Goal: Task Accomplishment & Management: Manage account settings

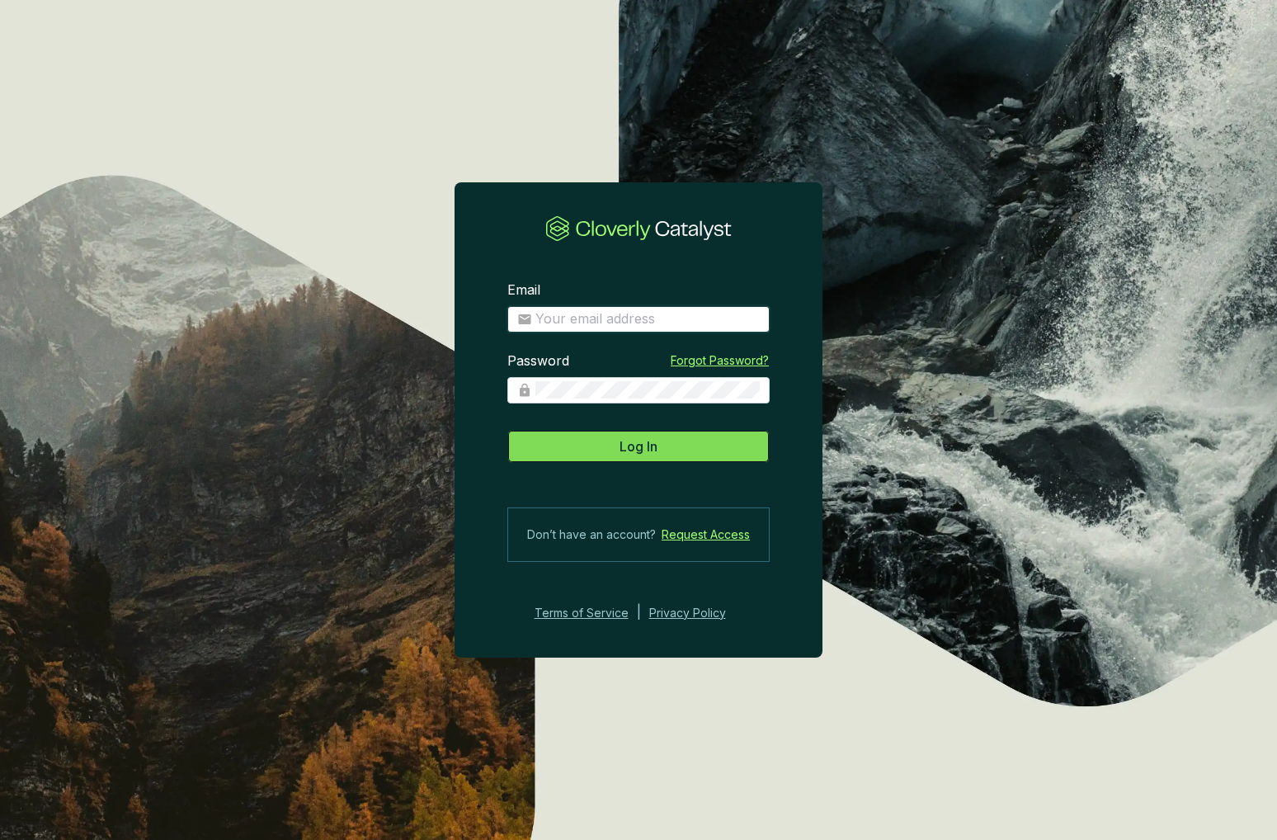
type input "[PERSON_NAME][EMAIL_ADDRESS][DOMAIN_NAME]"
click at [629, 452] on span "Log In" at bounding box center [638, 446] width 38 height 20
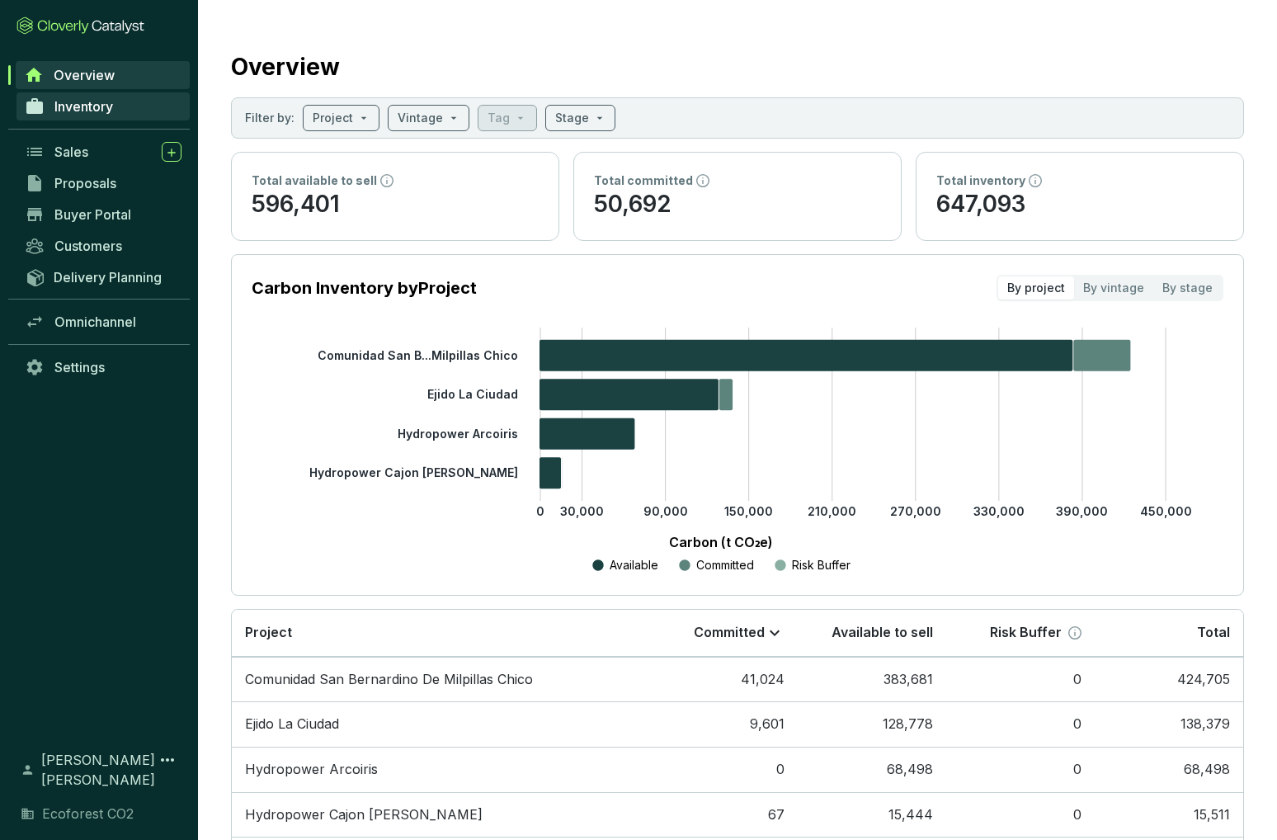
click at [85, 114] on span "Inventory" at bounding box center [83, 106] width 59 height 16
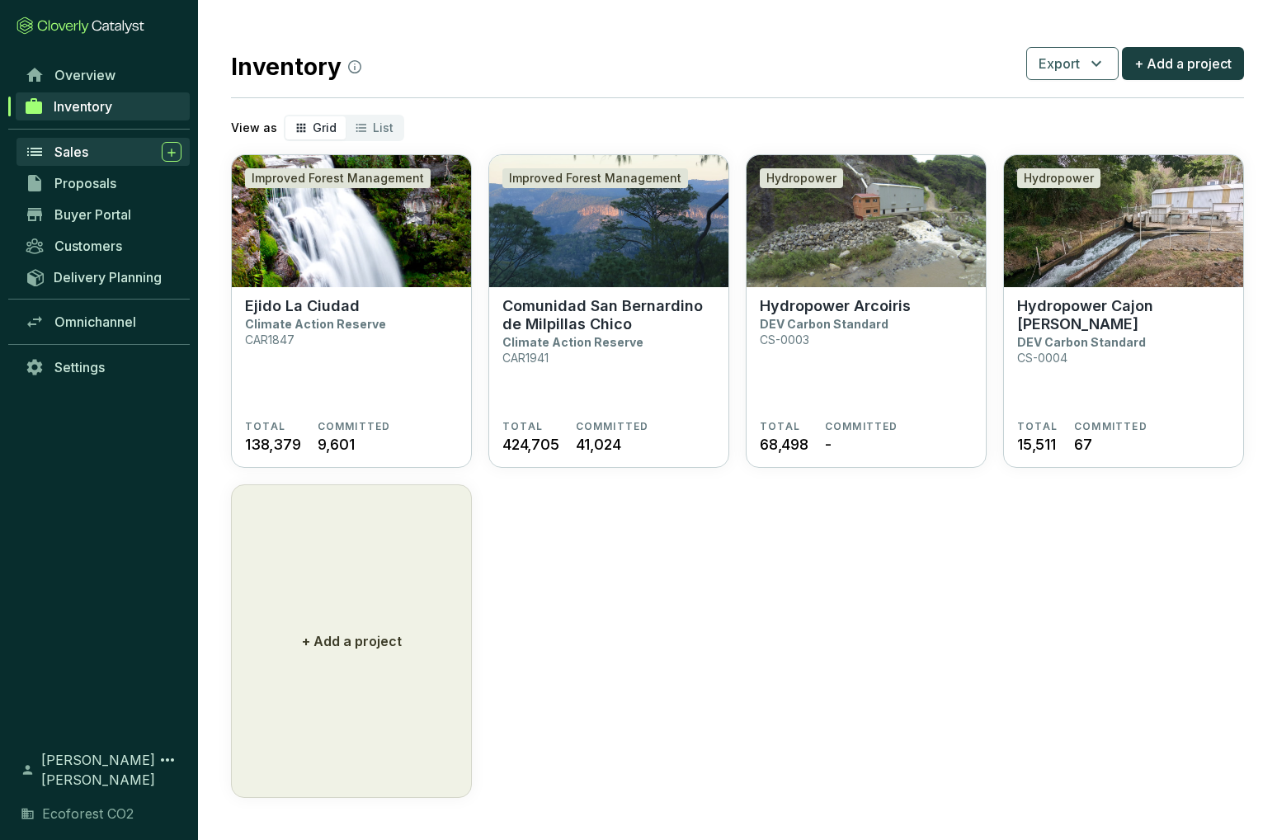
click at [83, 153] on span "Sales" at bounding box center [71, 151] width 34 height 16
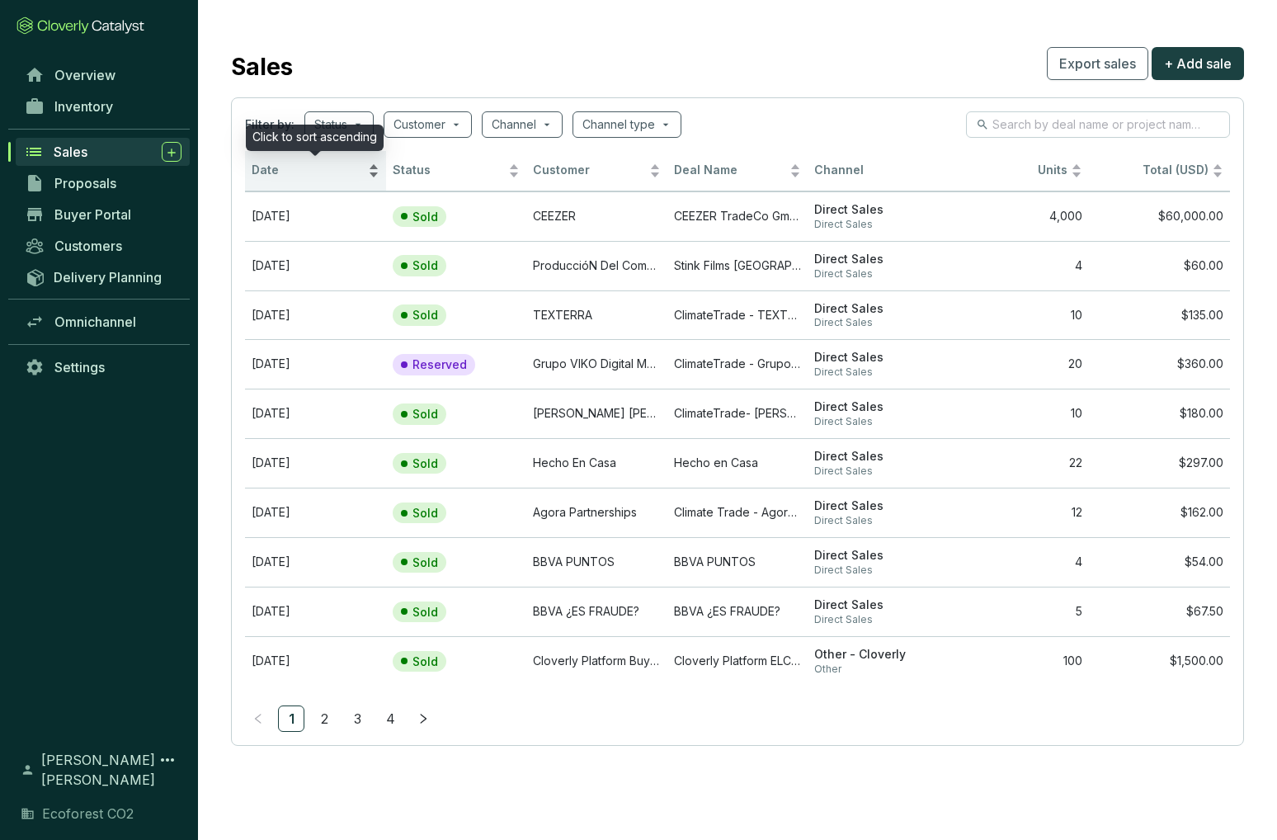
click at [372, 176] on div "Date" at bounding box center [316, 171] width 128 height 20
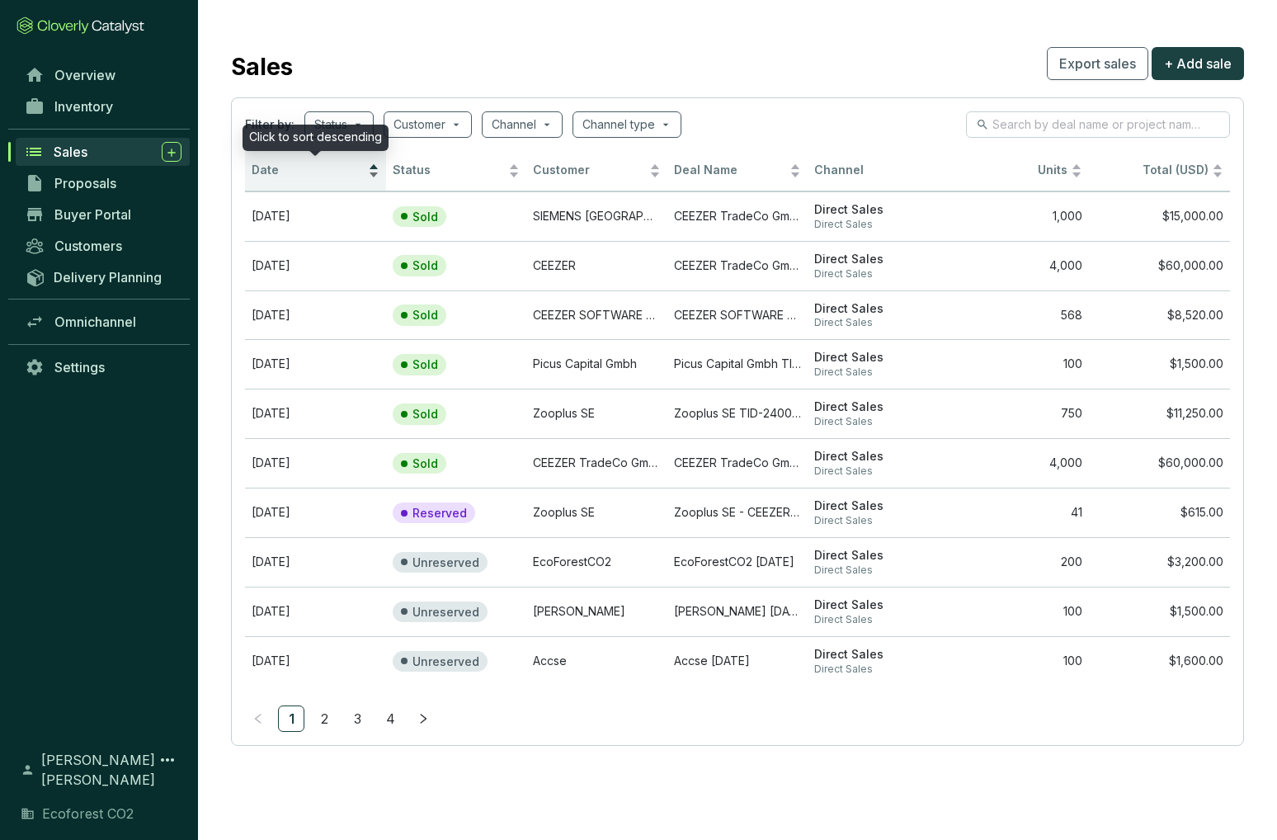
click at [376, 166] on div "Date" at bounding box center [316, 171] width 128 height 20
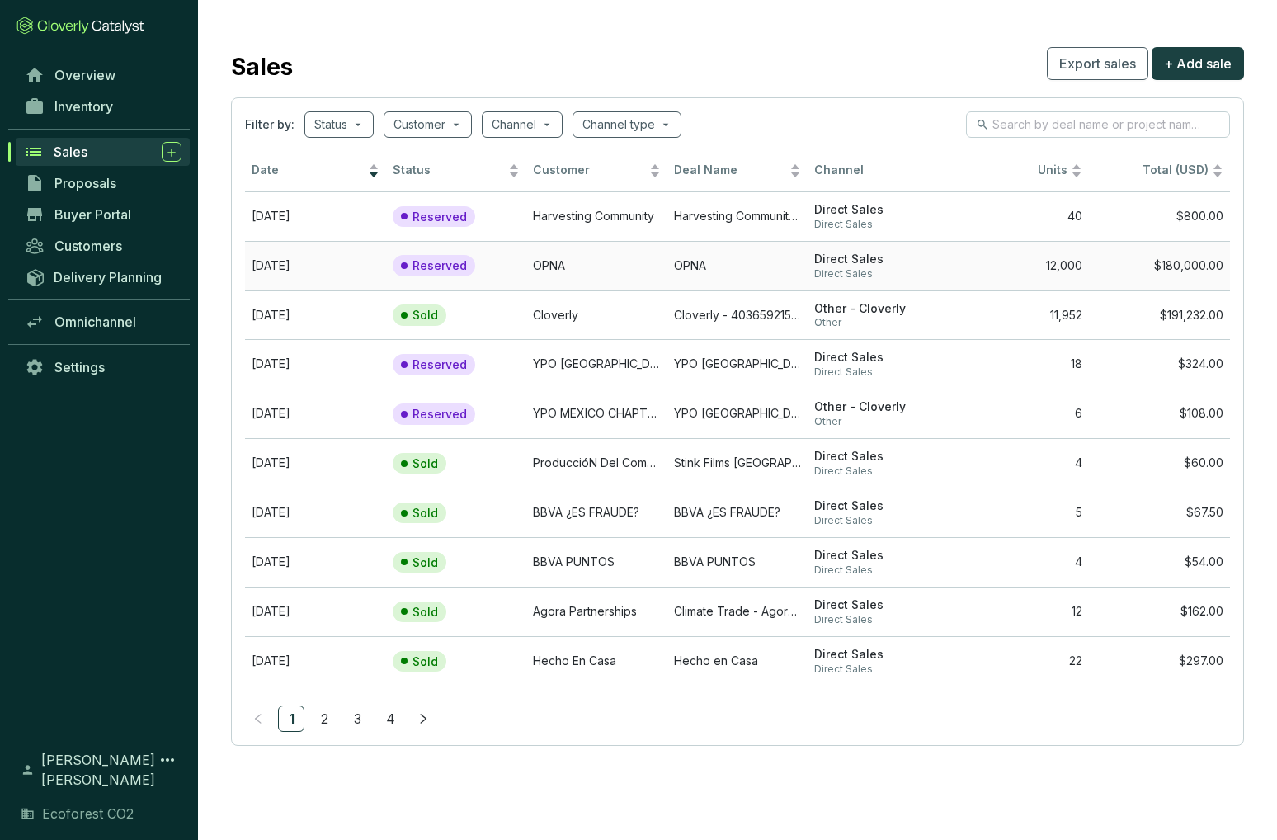
click at [772, 268] on td "OPNA" at bounding box center [737, 265] width 141 height 49
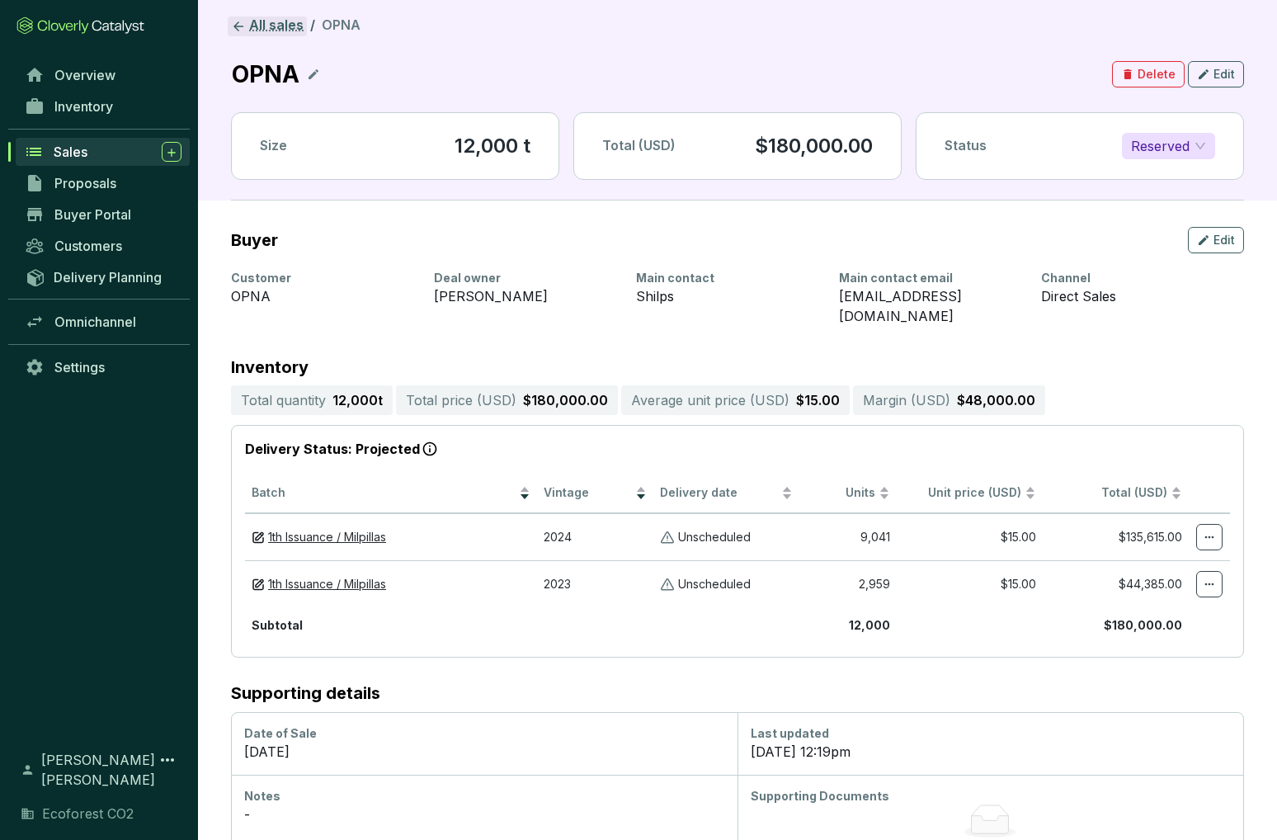
click at [243, 26] on icon at bounding box center [238, 26] width 15 height 15
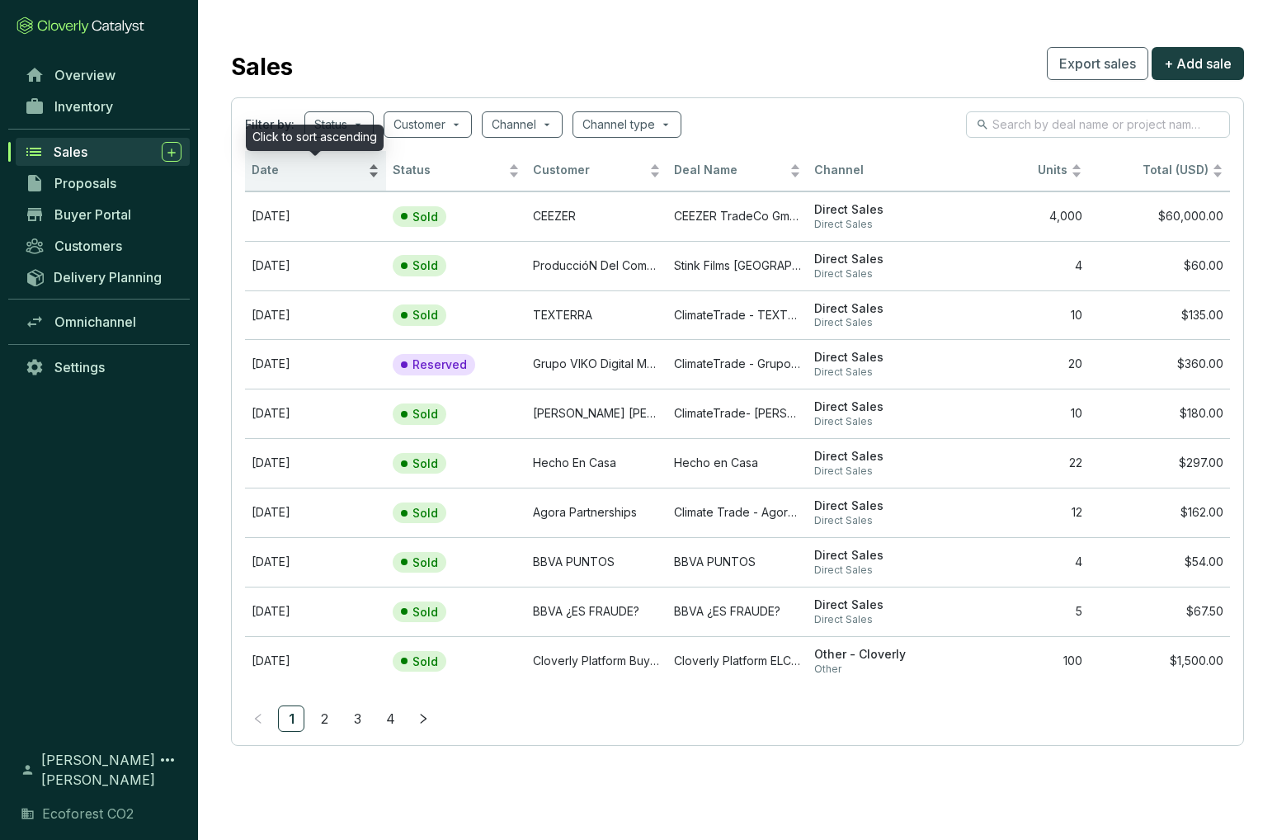
click at [376, 178] on div "Date" at bounding box center [316, 171] width 128 height 20
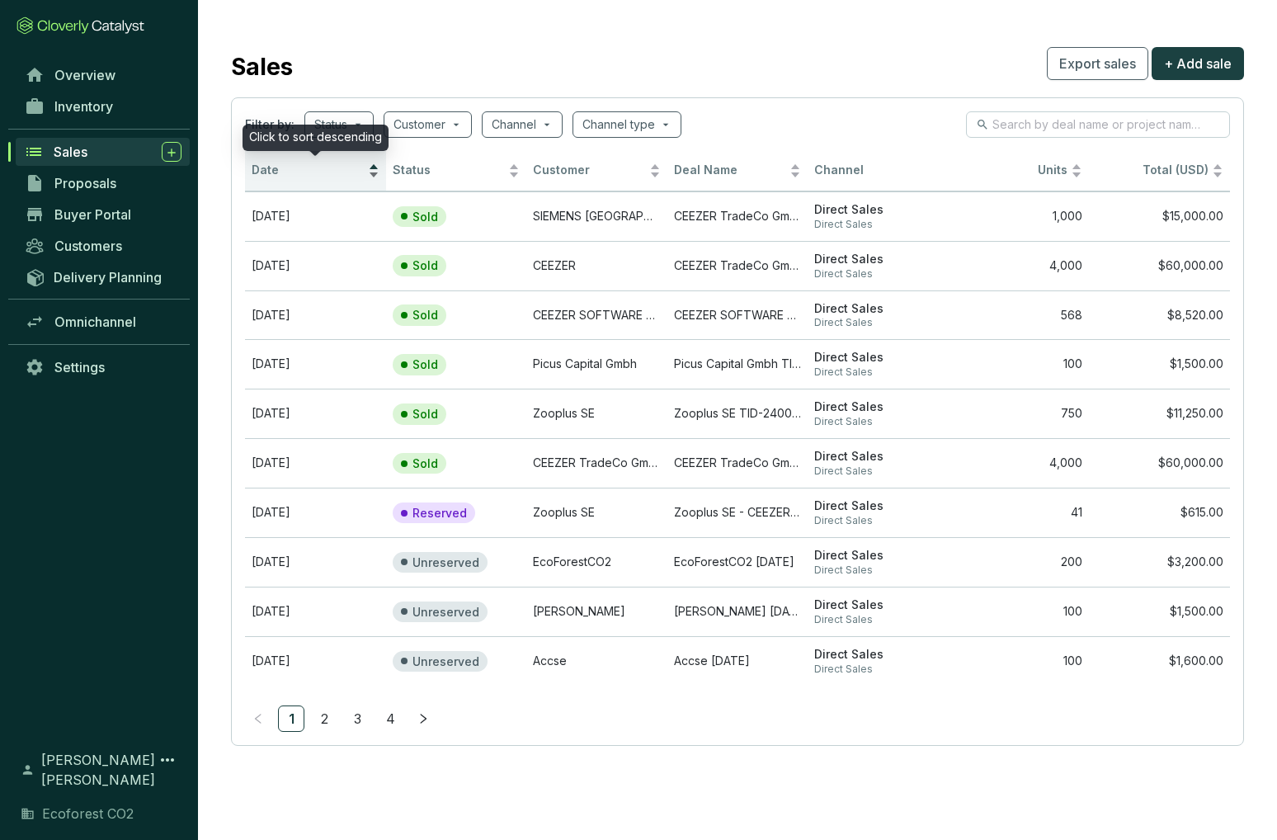
click at [374, 164] on div "Date" at bounding box center [316, 171] width 128 height 20
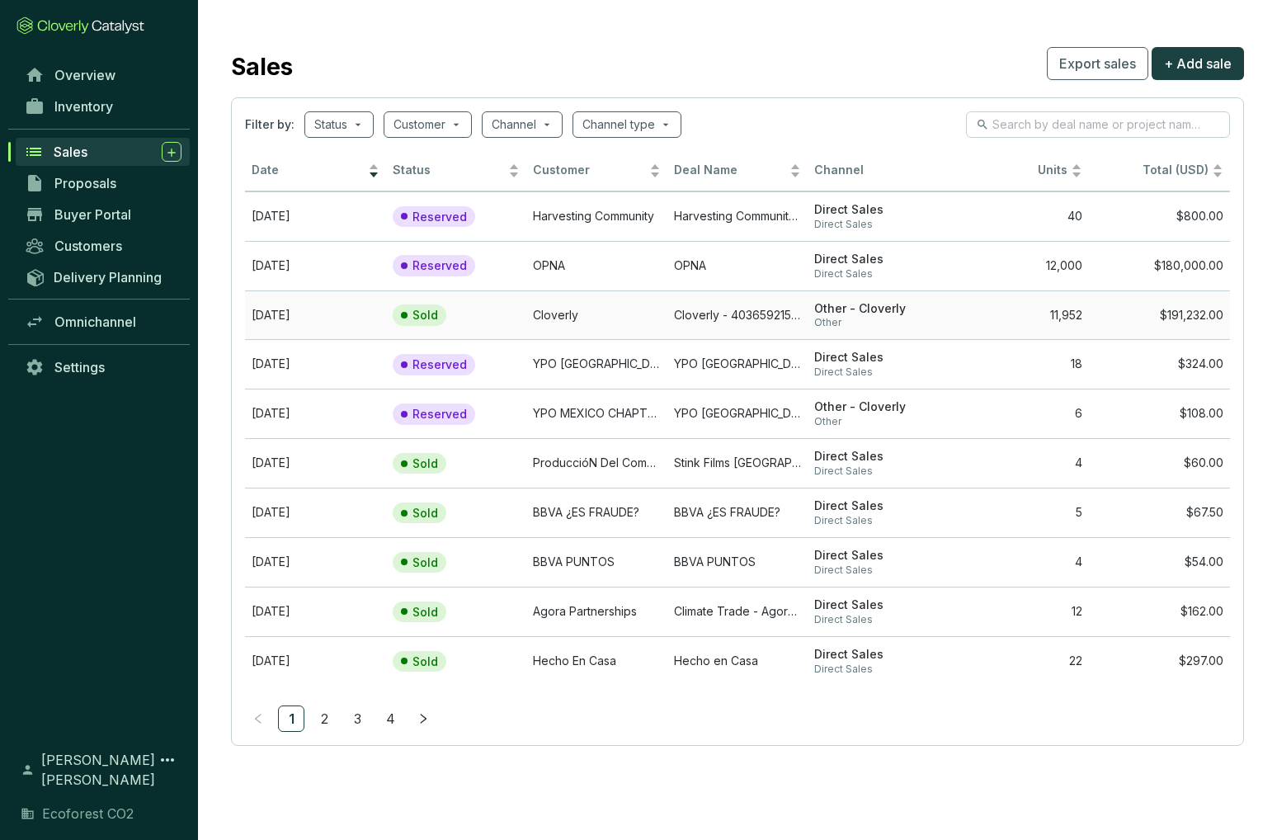
click at [663, 320] on td "Cloverly" at bounding box center [596, 314] width 141 height 49
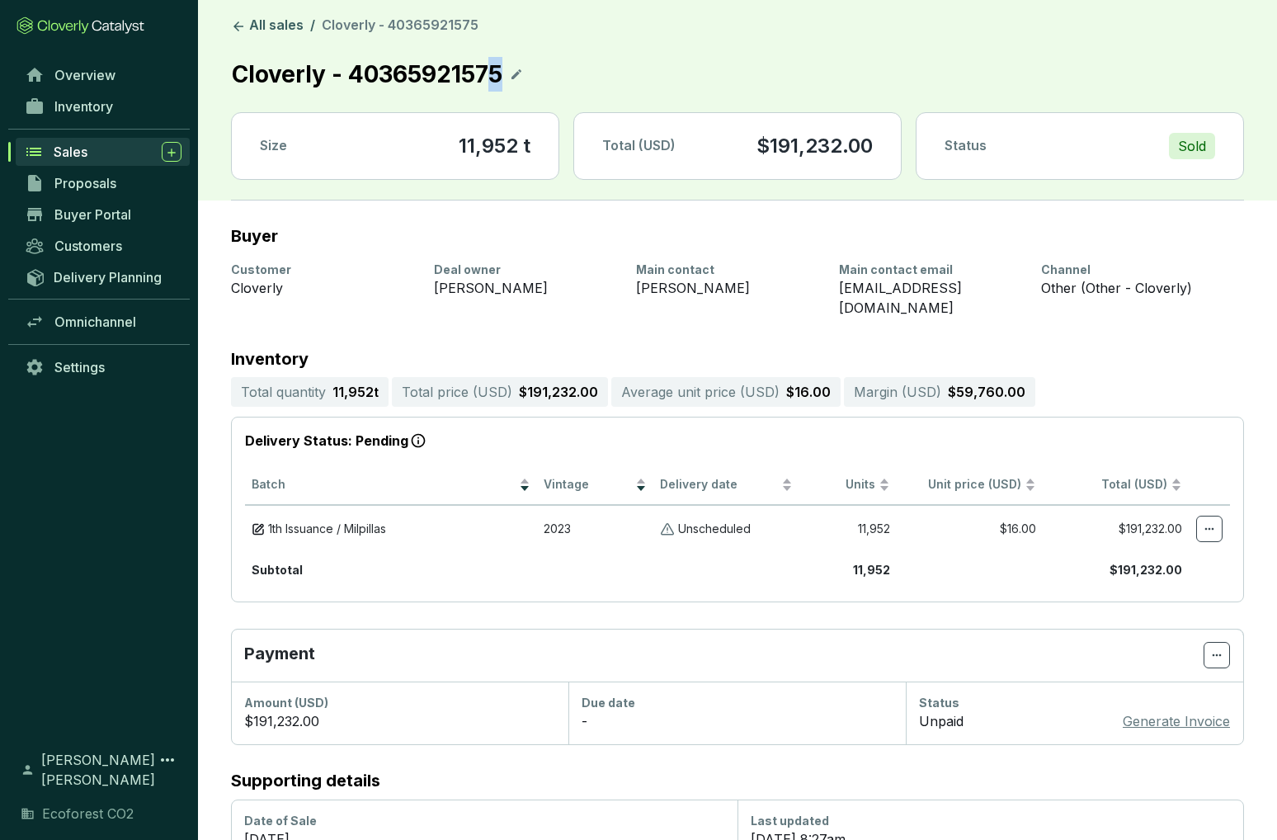
click at [496, 74] on p "Cloverly - 40365921575" at bounding box center [367, 74] width 272 height 36
click at [503, 81] on p "Cloverly - 40365921575" at bounding box center [367, 74] width 272 height 36
drag, startPoint x: 503, startPoint y: 75, endPoint x: 355, endPoint y: 76, distance: 148.4
click at [355, 76] on p "Cloverly - 40365921575" at bounding box center [367, 74] width 272 height 36
copy p "40365921575"
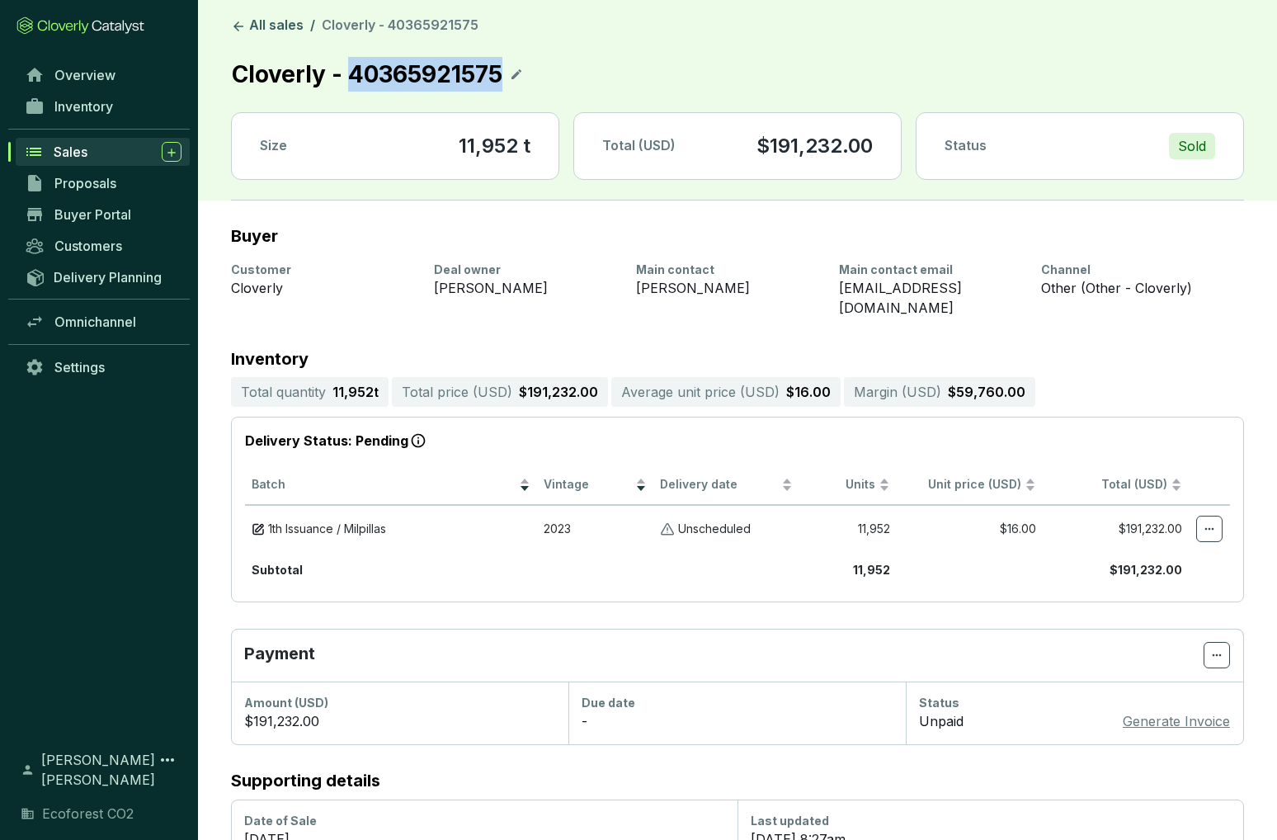
copy p "40365921575"
click at [271, 29] on link "All sales" at bounding box center [267, 26] width 79 height 20
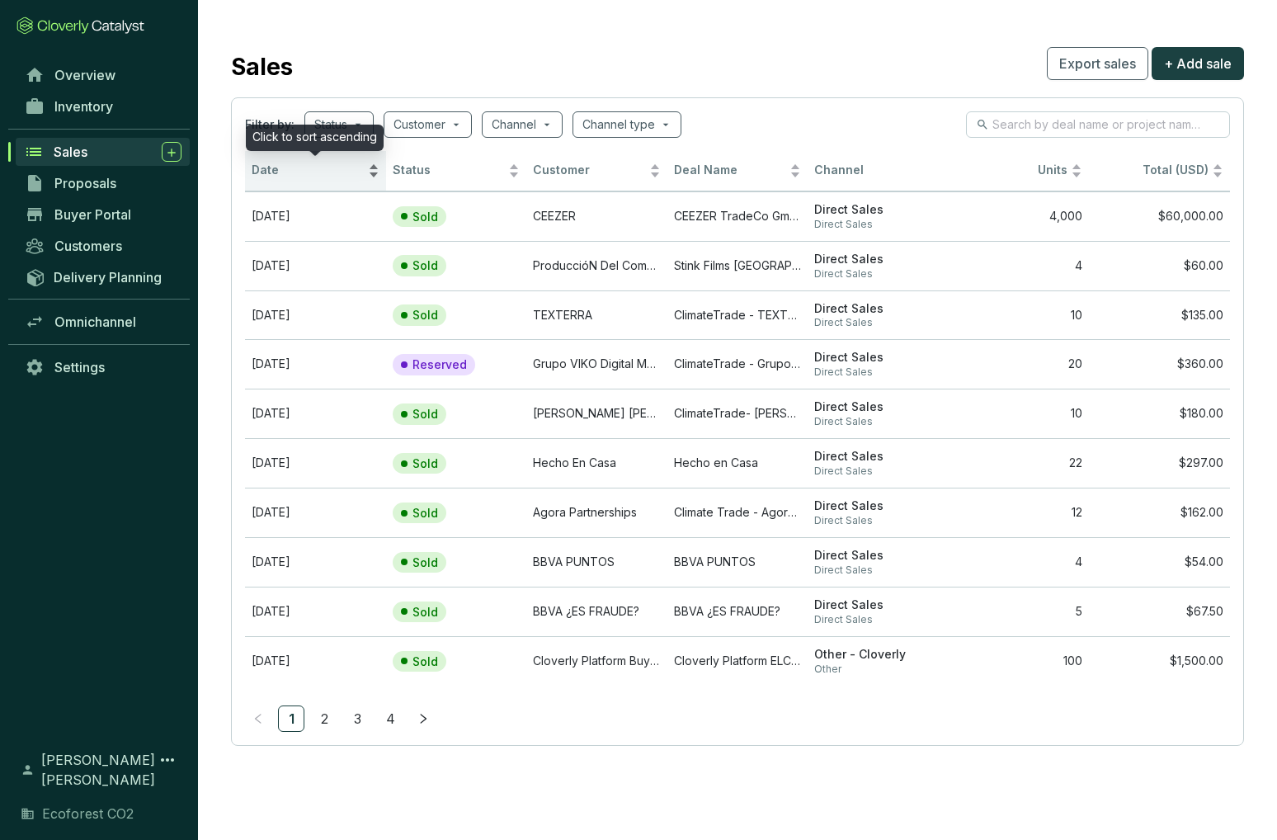
click at [372, 176] on div "Date" at bounding box center [316, 171] width 128 height 20
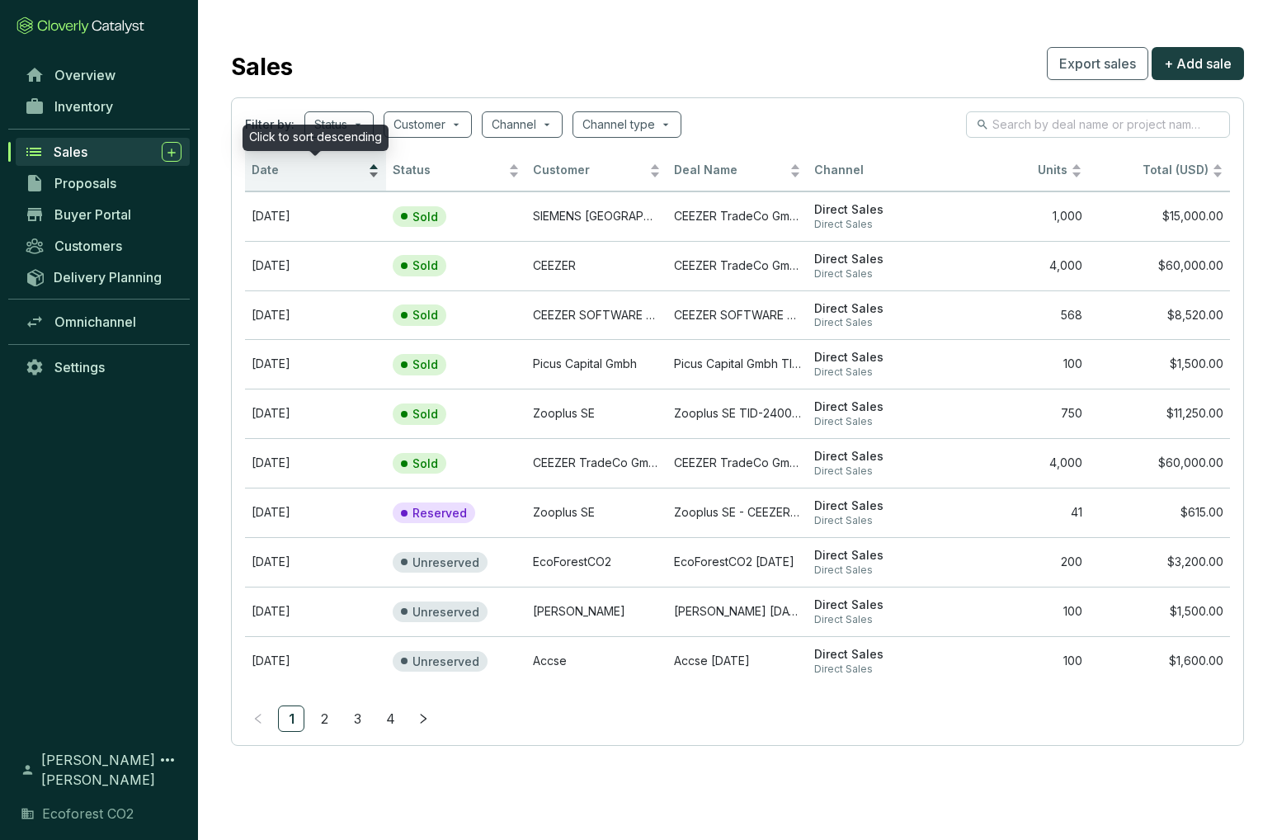
click at [374, 167] on div "Date" at bounding box center [316, 171] width 128 height 20
